Goal: Browse casually

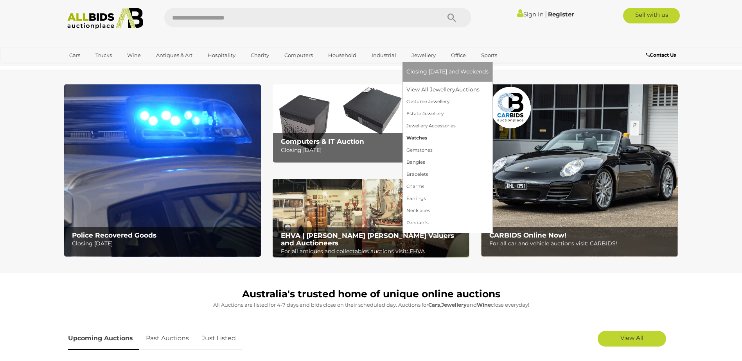
click at [431, 139] on link "Watches" at bounding box center [447, 138] width 82 height 12
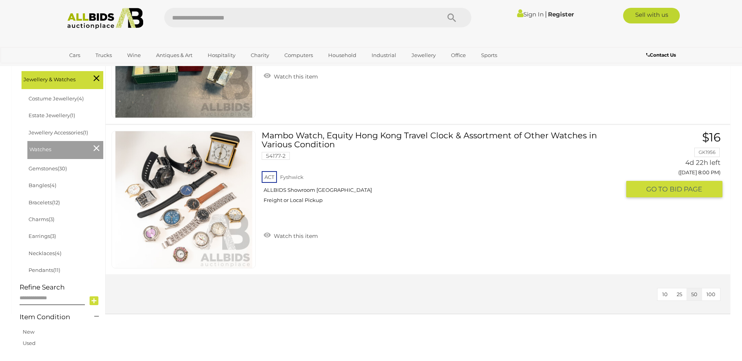
scroll to position [39, 0]
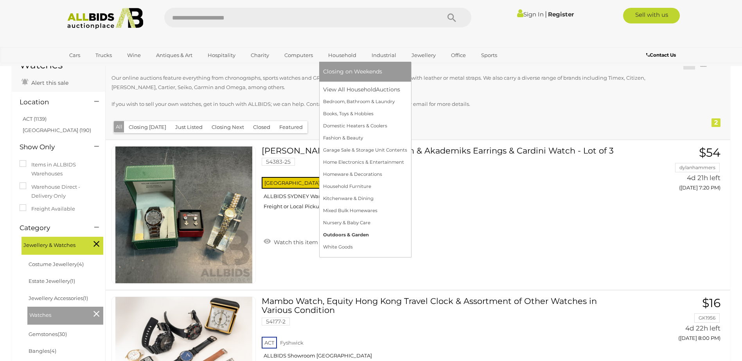
click at [341, 233] on link "Outdoors & Garden" at bounding box center [365, 235] width 84 height 12
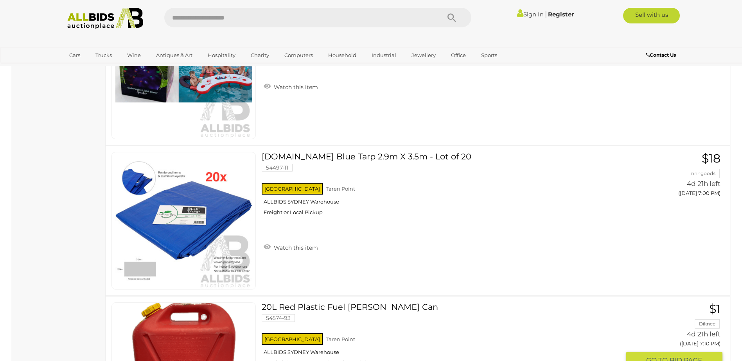
scroll to position [587, 0]
